Goal: Task Accomplishment & Management: Use online tool/utility

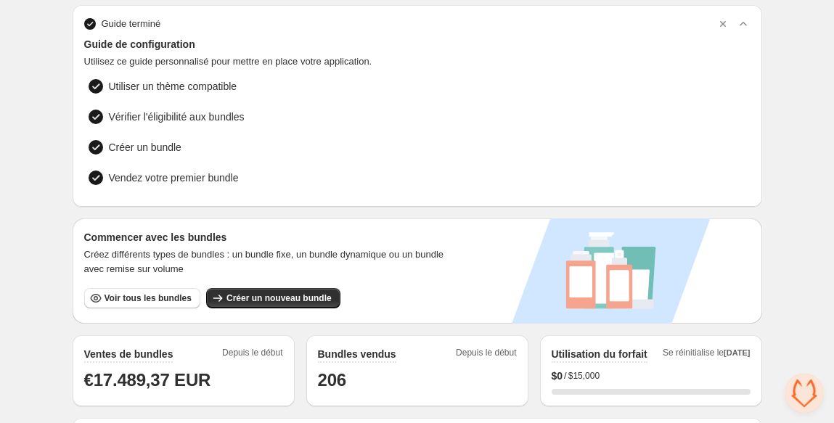
scroll to position [56, 0]
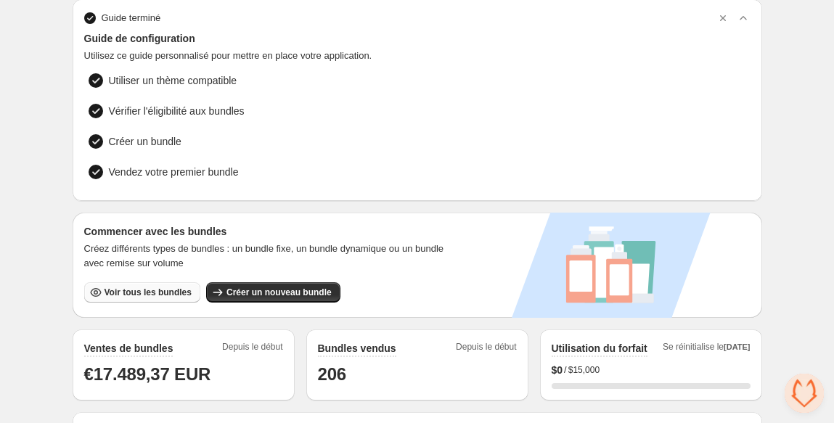
click at [163, 292] on span "Voir tous les bundles" at bounding box center [147, 293] width 87 height 12
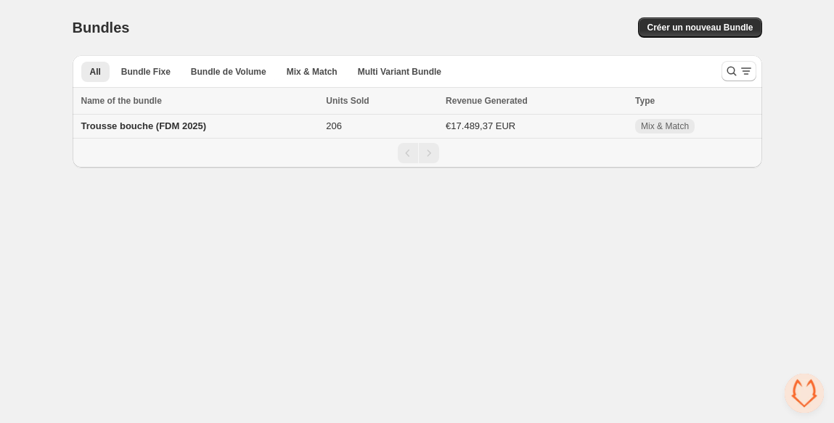
click at [279, 135] on td "Trousse bouche (FDM 2025)" at bounding box center [198, 127] width 250 height 24
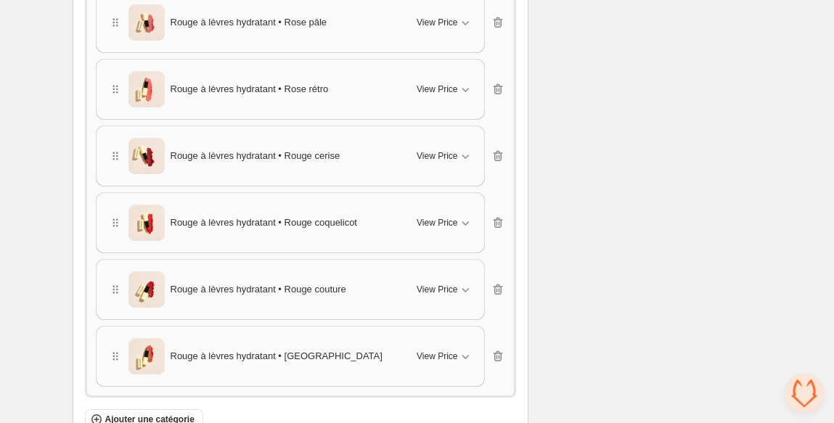
scroll to position [3003, 0]
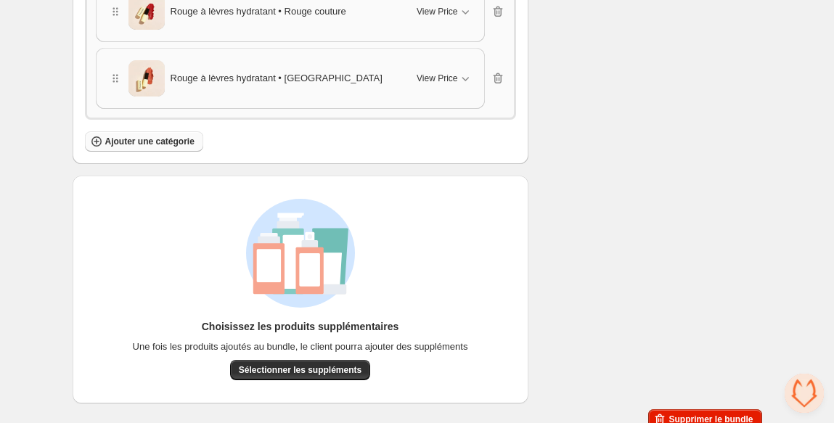
click at [179, 136] on span "Ajouter une catégorie" at bounding box center [149, 142] width 89 height 12
